Goal: Transaction & Acquisition: Purchase product/service

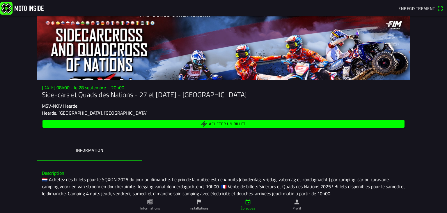
click at [151, 202] on icon "papier" at bounding box center [151, 201] width 2 height 3
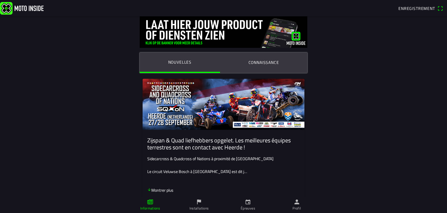
click at [164, 189] on font "Montrer plus" at bounding box center [162, 190] width 22 height 6
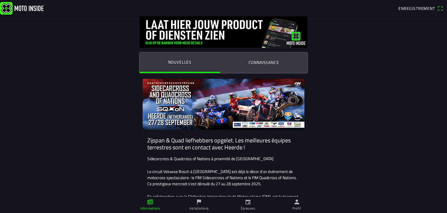
scroll to position [16, 0]
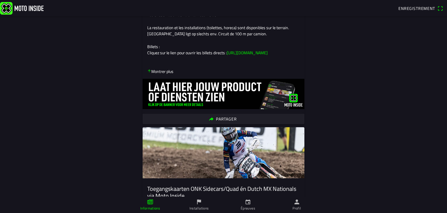
click at [419, 206] on ion-tab-bar "Informations Installations Épreuves Profil" at bounding box center [223, 204] width 447 height 16
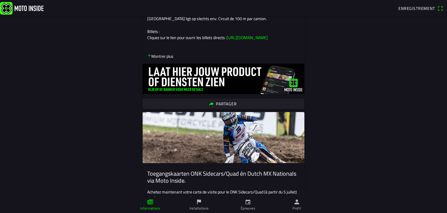
click at [419, 206] on ion-tab-bar "Informations Installations Épreuves Profil" at bounding box center [223, 204] width 447 height 16
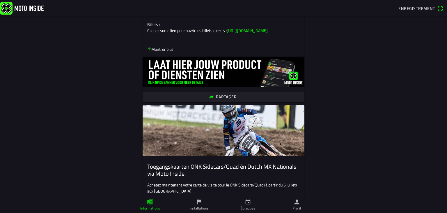
click at [419, 206] on ion-tab-bar "Informations Installations Épreuves Profil" at bounding box center [223, 204] width 447 height 16
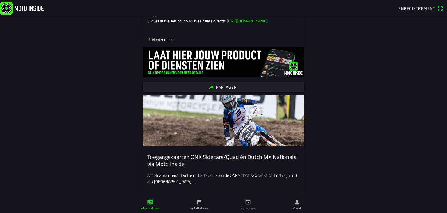
click at [419, 206] on ion-tab-bar "Informations Installations Épreuves Profil" at bounding box center [223, 204] width 447 height 16
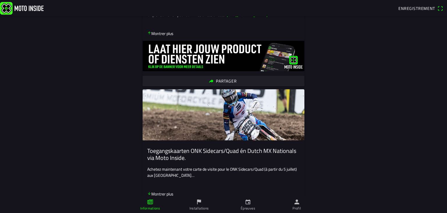
click at [419, 206] on ion-tab-bar "Informations Installations Épreuves Profil" at bounding box center [223, 204] width 447 height 16
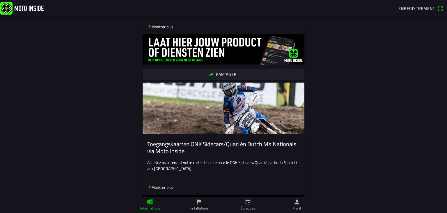
click at [419, 206] on ion-tab-bar "Informations Installations Épreuves Profil" at bounding box center [223, 204] width 447 height 16
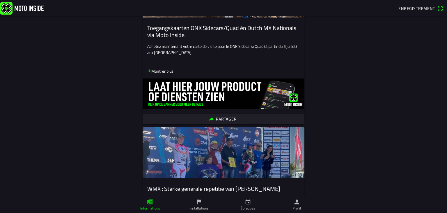
click at [419, 206] on ion-tab-bar "Informations Installations Épreuves Profil" at bounding box center [223, 204] width 447 height 16
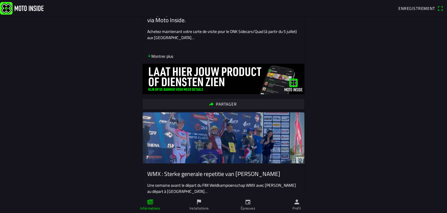
click at [419, 206] on ion-tab-bar "Informations Installations Épreuves Profil" at bounding box center [223, 204] width 447 height 16
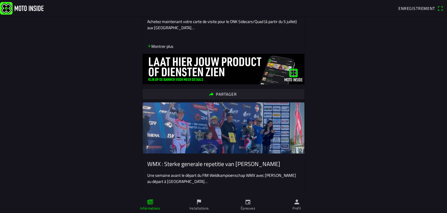
click at [419, 206] on ion-tab-bar "Informations Installations Épreuves Profil" at bounding box center [223, 204] width 447 height 16
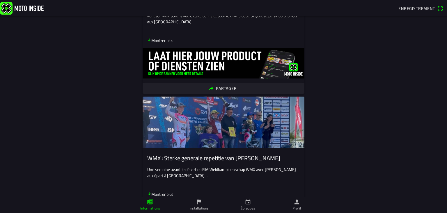
click at [419, 206] on ion-tab-bar "Informations Installations Épreuves Profil" at bounding box center [223, 204] width 447 height 16
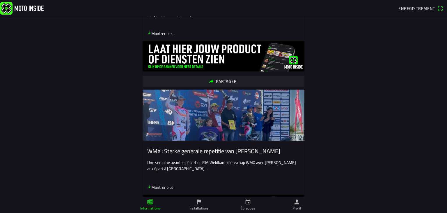
click at [419, 206] on ion-tab-bar "Informations Installations Épreuves Profil" at bounding box center [223, 204] width 447 height 16
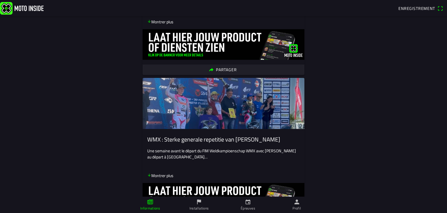
click at [419, 206] on ion-tab-bar "Informations Installations Épreuves Profil" at bounding box center [223, 204] width 447 height 16
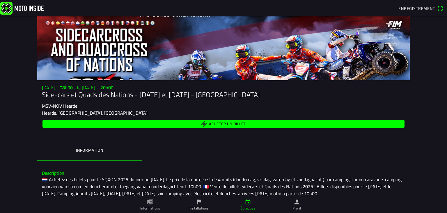
click at [233, 121] on font "Acheter un billet" at bounding box center [227, 124] width 37 height 6
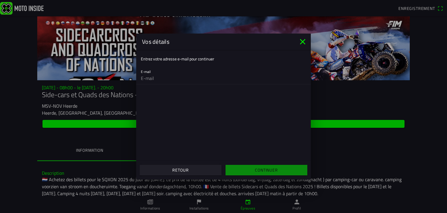
click at [260, 169] on ion-col "Continuer" at bounding box center [267, 170] width 86 height 16
click at [303, 41] on icon "fermer" at bounding box center [302, 41] width 9 height 9
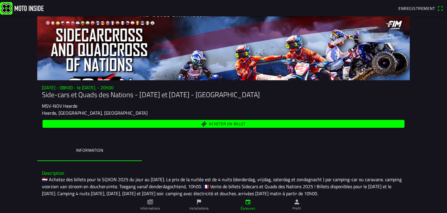
click at [211, 121] on font "Acheter un billet" at bounding box center [227, 124] width 37 height 6
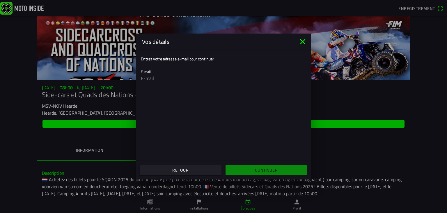
click at [181, 169] on font "Retour" at bounding box center [180, 170] width 16 height 6
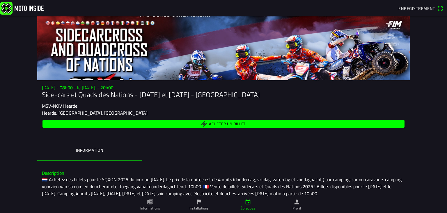
scroll to position [16, 0]
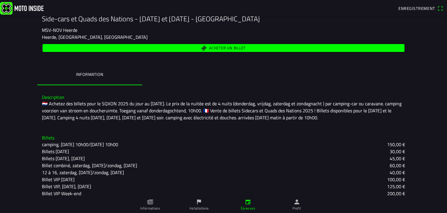
click at [316, 201] on link "Profil" at bounding box center [296, 204] width 49 height 16
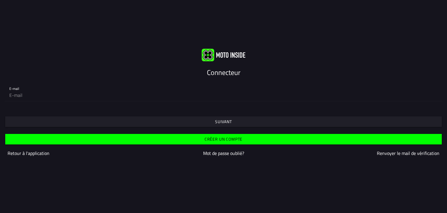
click at [281, 190] on div "Connecteur E-mail Suivant Créer un compte Retour à l'application Mot de passe o…" at bounding box center [223, 106] width 447 height 213
click at [372, 11] on div "Connecteur E-mail Suivant Créer un compte Retour à l'application Mot de passe o…" at bounding box center [223, 106] width 447 height 213
click at [433, 17] on div "Connecteur E-mail Suivant Créer un compte Retour à l'application Mot de passe o…" at bounding box center [223, 106] width 447 height 213
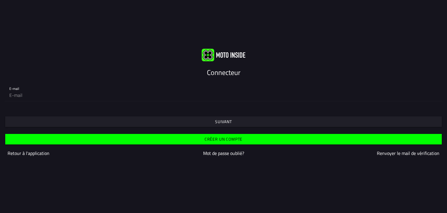
click at [433, 17] on div "Connecteur E-mail Suivant Créer un compte Retour à l'application Mot de passe o…" at bounding box center [223, 106] width 447 height 213
click at [22, 149] on font "Retour à l'application" at bounding box center [29, 152] width 42 height 7
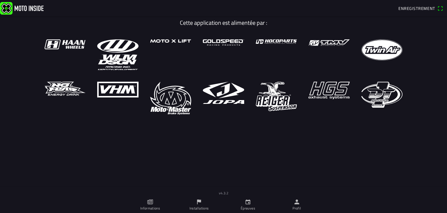
click at [22, 149] on main "Cette application est alimentée par :" at bounding box center [223, 109] width 447 height 186
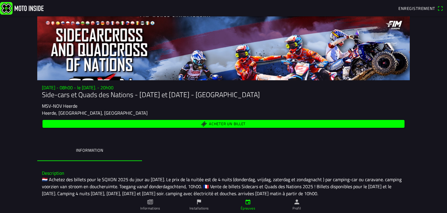
click at [320, 207] on link "Profil" at bounding box center [296, 204] width 49 height 16
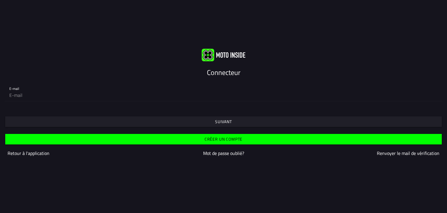
click at [308, 203] on div "Connecteur E-mail Suivant Créer un compte Retour à l'application Mot de passe o…" at bounding box center [223, 106] width 447 height 213
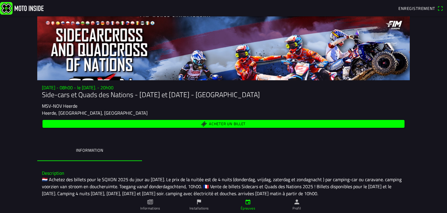
click at [203, 123] on span "Acheter un billet" at bounding box center [223, 124] width 355 height 8
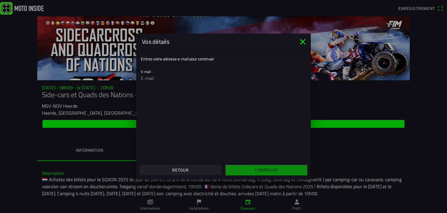
click at [259, 169] on ion-col "Continuer" at bounding box center [267, 170] width 86 height 16
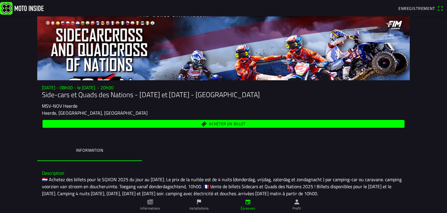
click at [56, 93] on font "Side-cars et Quads des Nations - 27 et [DATE] - [GEOGRAPHIC_DATA]" at bounding box center [151, 94] width 218 height 10
click at [415, 207] on ion-tab-bar "Informations Installations Épreuves Profil" at bounding box center [223, 204] width 447 height 16
click at [356, 206] on ion-tab-bar "Informations Installations Épreuves Profil" at bounding box center [223, 204] width 447 height 16
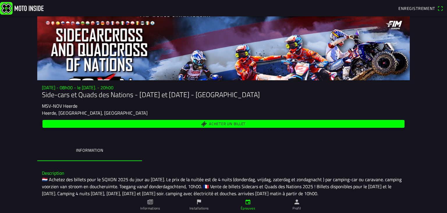
click at [356, 206] on ion-tab-bar "Informations Installations Épreuves Profil" at bounding box center [223, 204] width 447 height 16
click at [149, 201] on icon "papier" at bounding box center [150, 201] width 6 height 5
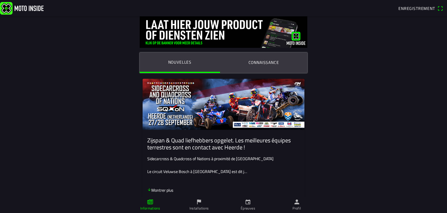
click at [148, 204] on icon "papier" at bounding box center [150, 201] width 6 height 6
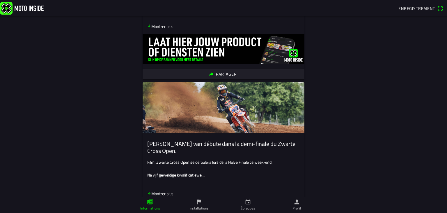
click at [148, 204] on icon "papier" at bounding box center [150, 201] width 6 height 6
click at [157, 208] on font "Informations" at bounding box center [150, 208] width 20 height 6
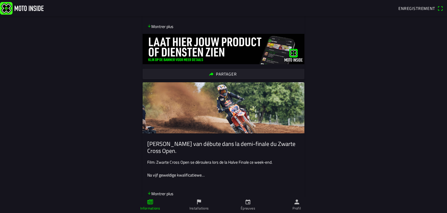
click at [157, 208] on font "Informations" at bounding box center [150, 208] width 20 height 6
drag, startPoint x: 157, startPoint y: 206, endPoint x: 38, endPoint y: 66, distance: 184.3
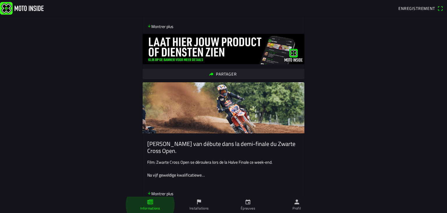
click at [77, 91] on div "Nouvelles Connaissance Zijspan & Quad liefhebbers opgelet. Les meilleures équip…" at bounding box center [223, 106] width 447 height 213
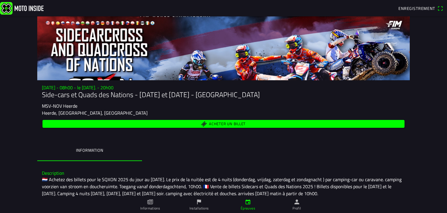
scroll to position [16, 0]
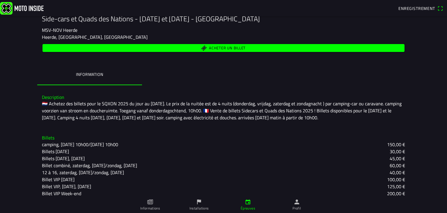
click at [363, 196] on ion-tab-bar "Informations Installations Épreuves Profil" at bounding box center [223, 204] width 447 height 16
click at [406, 201] on ion-tab-bar "Informations Installations Épreuves Profil" at bounding box center [223, 204] width 447 height 16
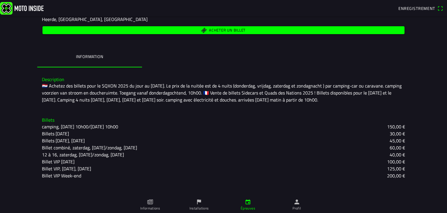
scroll to position [80, 0]
